Goal: Task Accomplishment & Management: Manage account settings

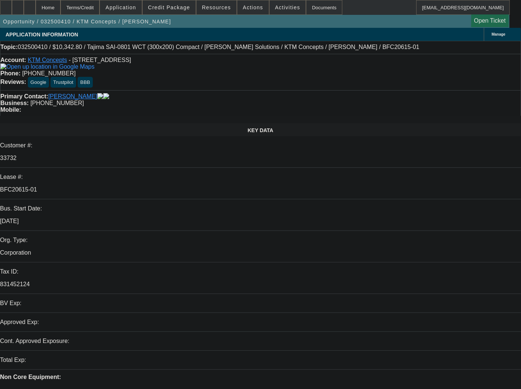
select select "0.1"
select select "2"
select select "0.1"
select select "4"
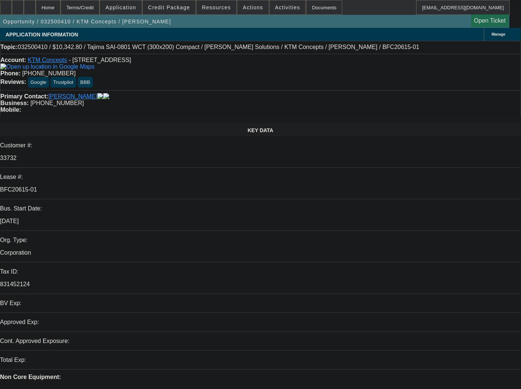
select select "0.1"
select select "2"
select select "0.1"
select select "4"
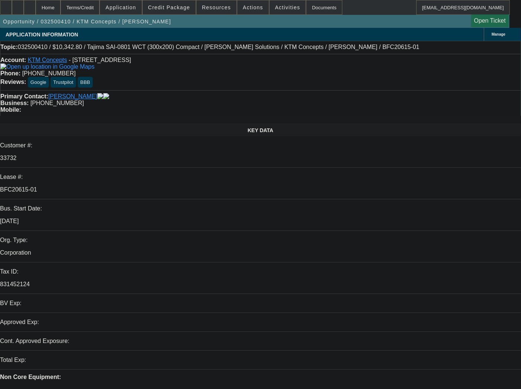
select select "0.1"
select select "2"
select select "0.1"
select select "4"
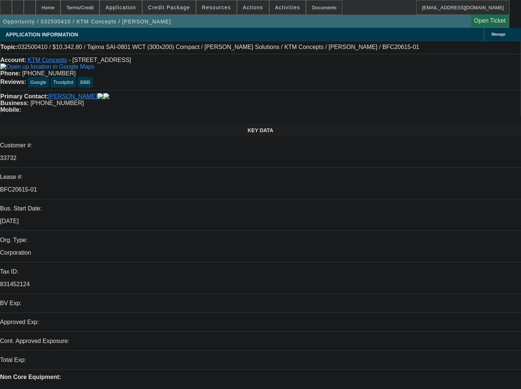
select select "0.1"
select select "2"
select select "0.1"
select select "4"
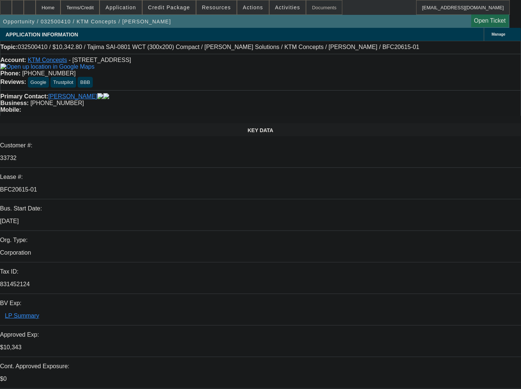
click at [312, 6] on div "Documents" at bounding box center [324, 7] width 36 height 15
